Goal: Information Seeking & Learning: Learn about a topic

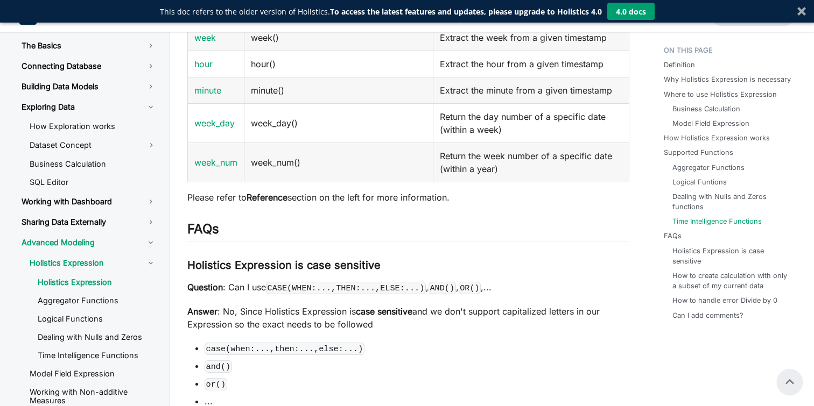
scroll to position [2443, 0]
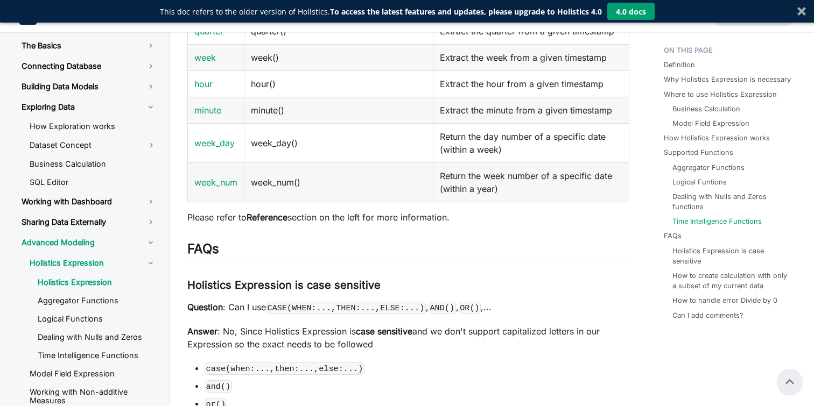
click at [281, 220] on strong "Reference" at bounding box center [266, 217] width 41 height 11
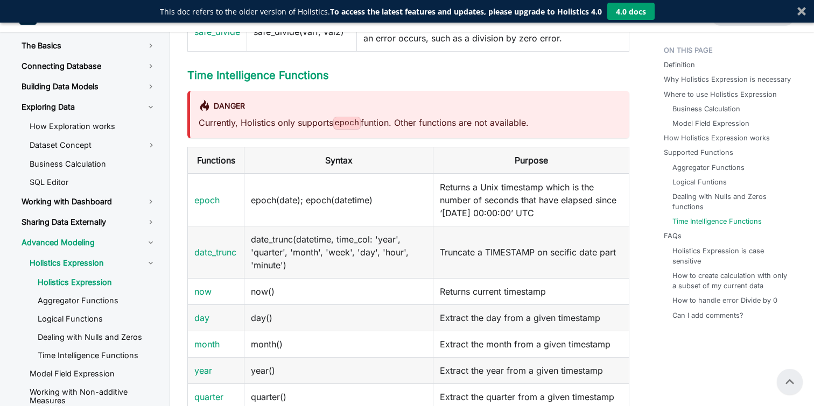
scroll to position [2060, 0]
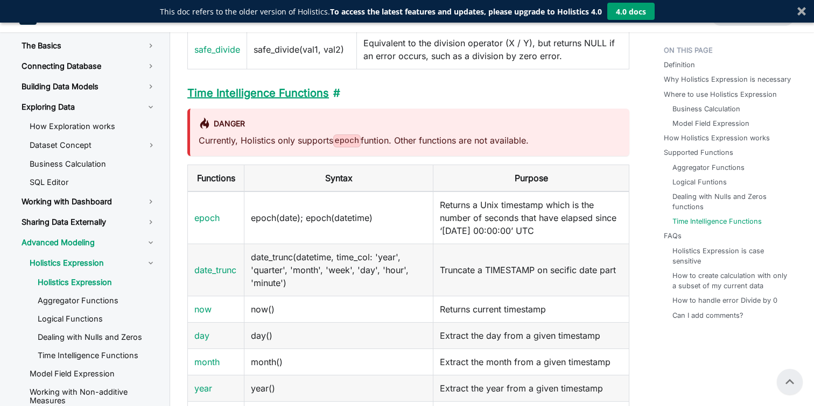
click at [297, 94] on link "Time Intelligence Functions" at bounding box center [258, 93] width 142 height 13
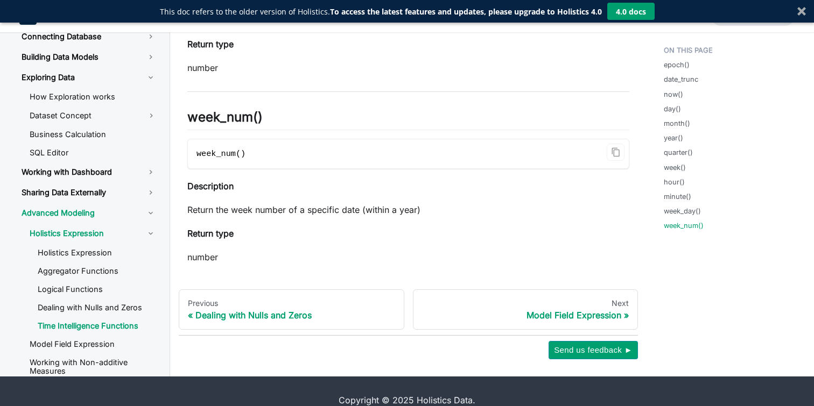
scroll to position [2571, 0]
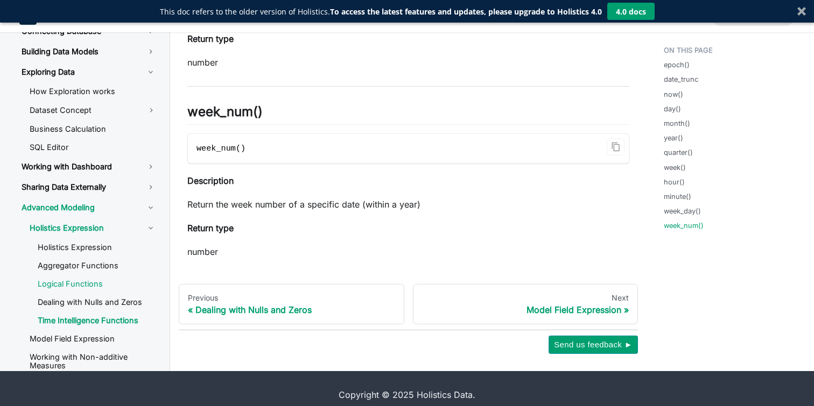
click at [100, 284] on link "Logical Functions" at bounding box center [97, 284] width 136 height 16
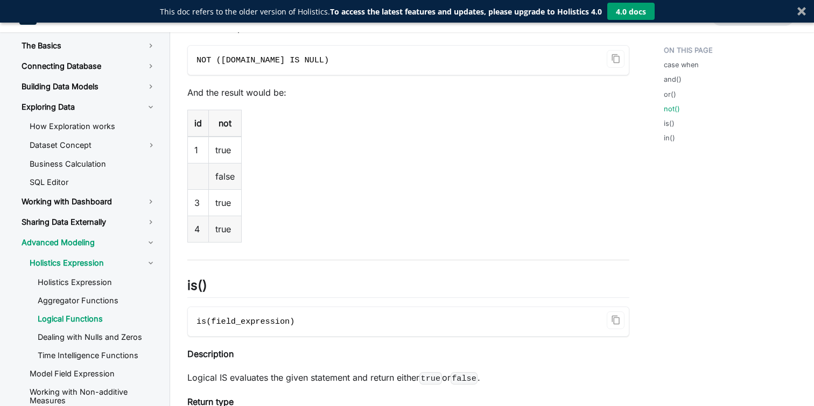
scroll to position [2160, 0]
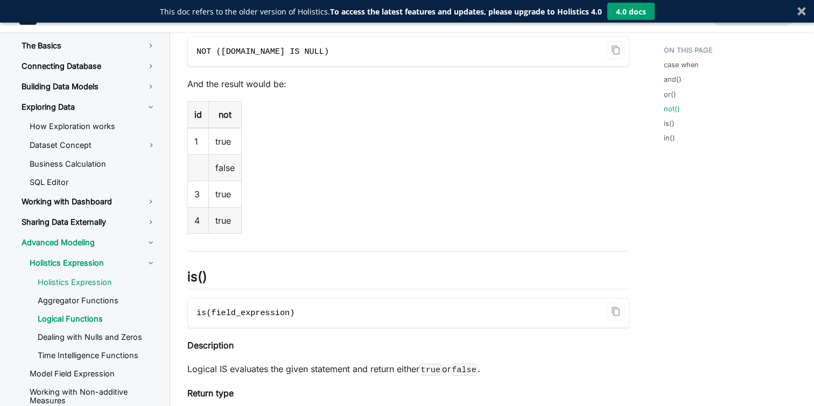
click at [72, 285] on link "Holistics Expression" at bounding box center [97, 282] width 136 height 16
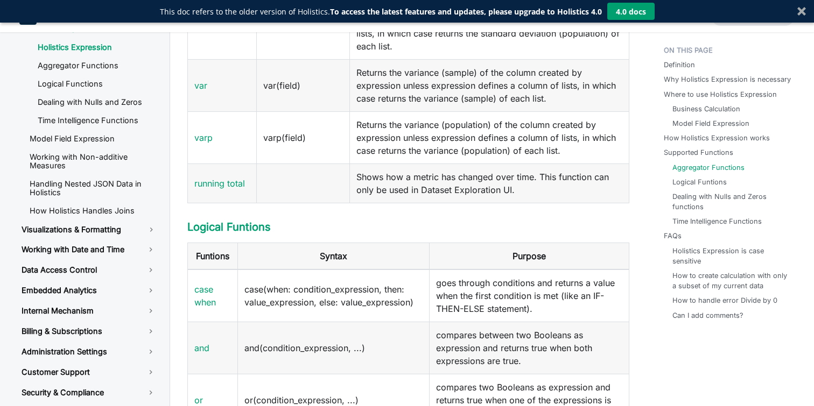
scroll to position [786, 0]
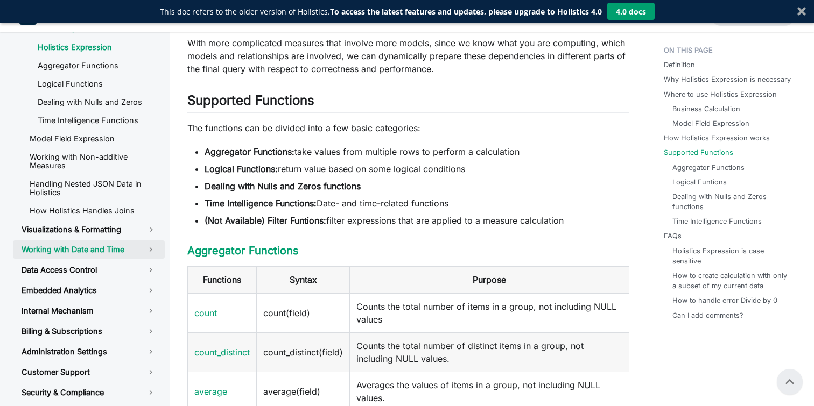
click at [140, 251] on link "Working with Date and Time" at bounding box center [89, 250] width 152 height 18
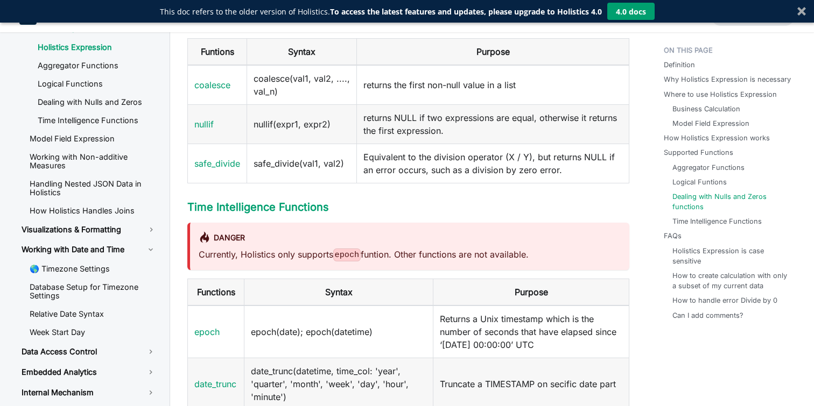
scroll to position [1966, 0]
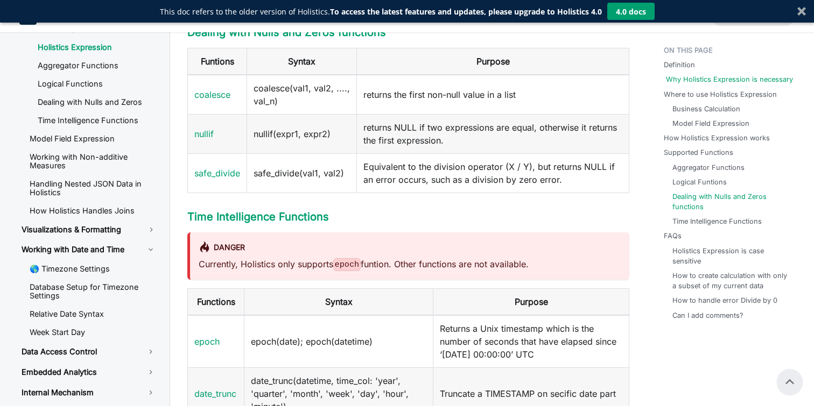
click at [733, 80] on link "Why Holistics Expression is necessary" at bounding box center [729, 79] width 127 height 10
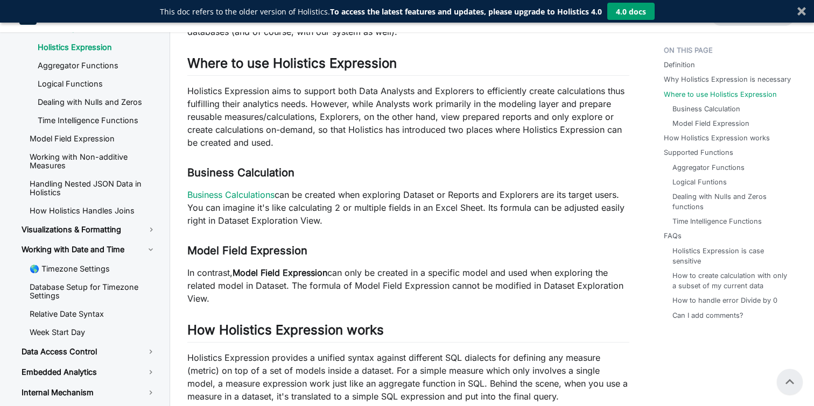
scroll to position [386, 0]
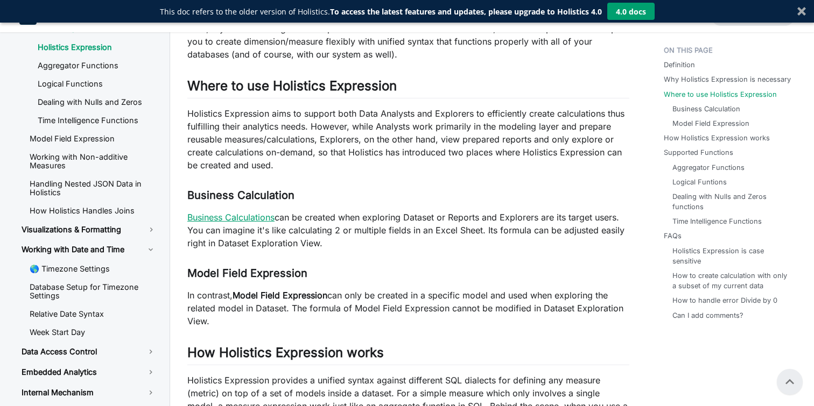
click at [268, 216] on link "Business Calculations" at bounding box center [230, 217] width 87 height 11
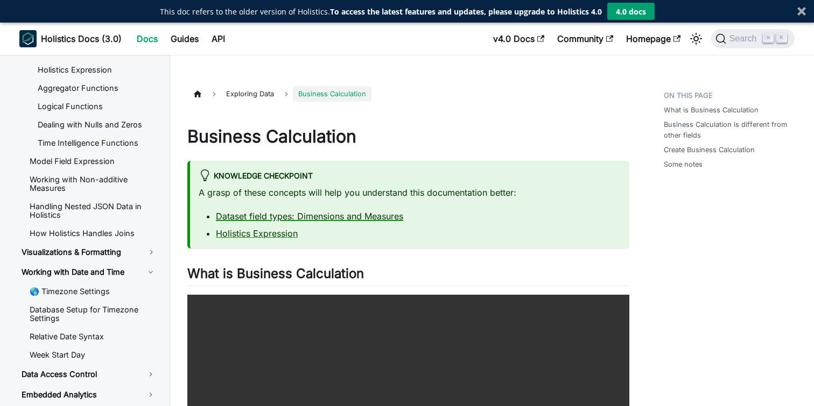
click at [278, 219] on link "Dataset field types: Dimensions and Measures" at bounding box center [309, 216] width 187 height 11
click at [348, 214] on link "Dataset field types: Dimensions and Measures" at bounding box center [309, 216] width 187 height 11
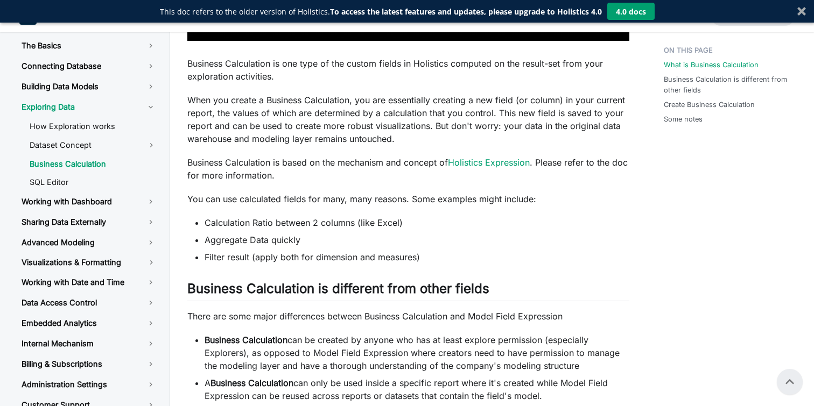
scroll to position [507, 0]
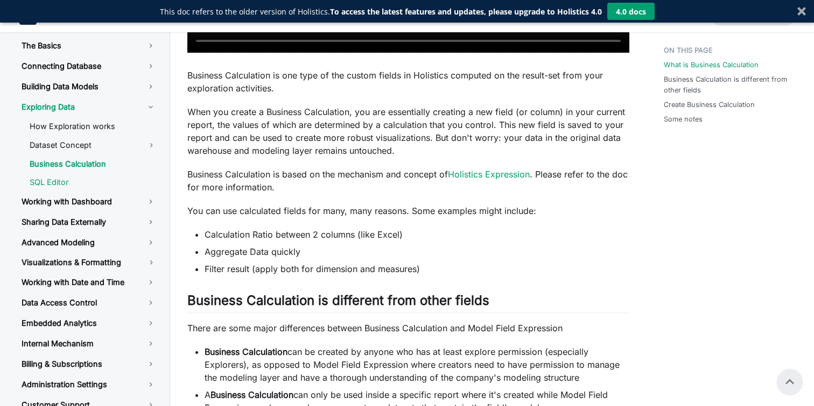
click at [80, 180] on link "SQL Editor" at bounding box center [93, 182] width 144 height 16
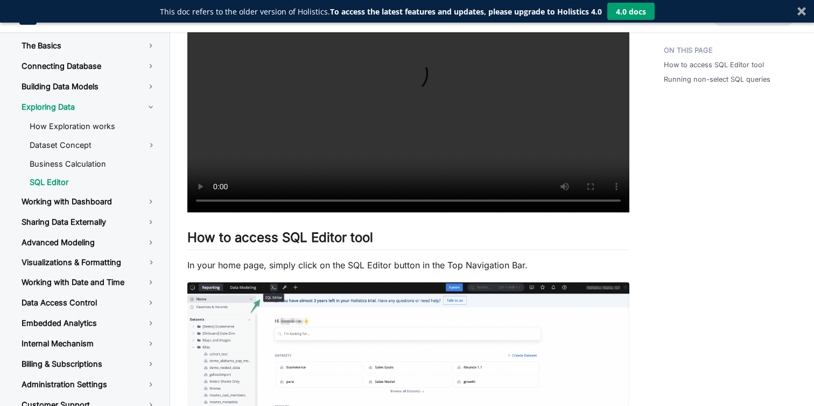
scroll to position [633, 0]
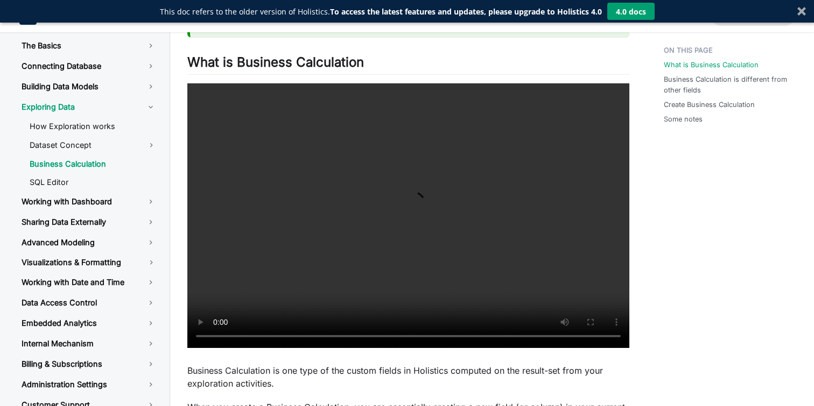
scroll to position [507, 0]
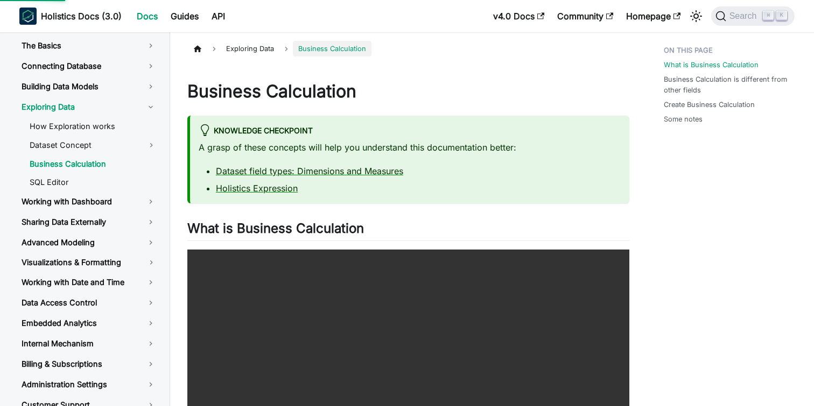
scroll to position [45, 0]
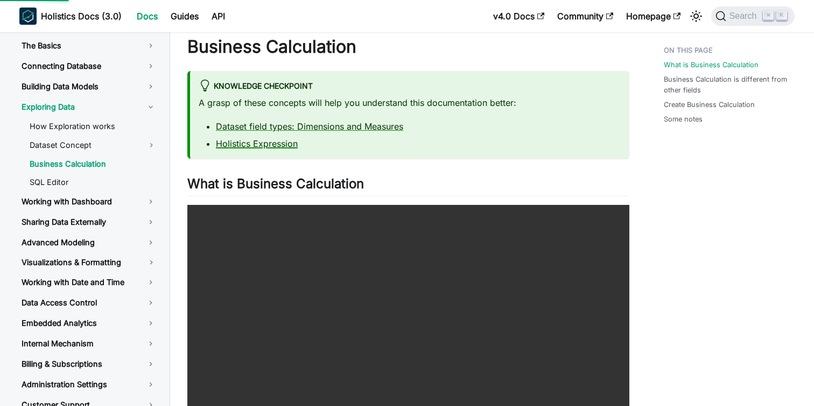
click at [276, 146] on link "Holistics Expression" at bounding box center [257, 143] width 82 height 11
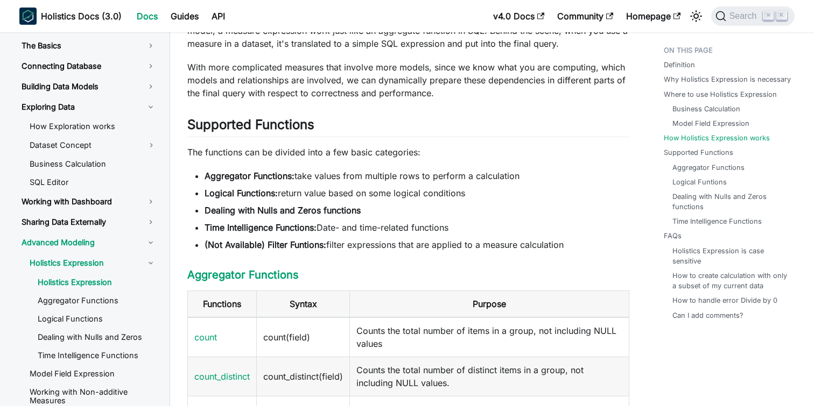
scroll to position [732, 0]
